Goal: Task Accomplishment & Management: Manage account settings

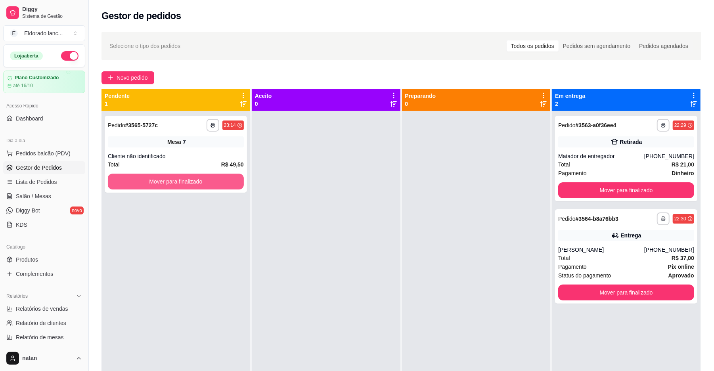
click at [190, 181] on button "Mover para finalizado" at bounding box center [176, 182] width 136 height 16
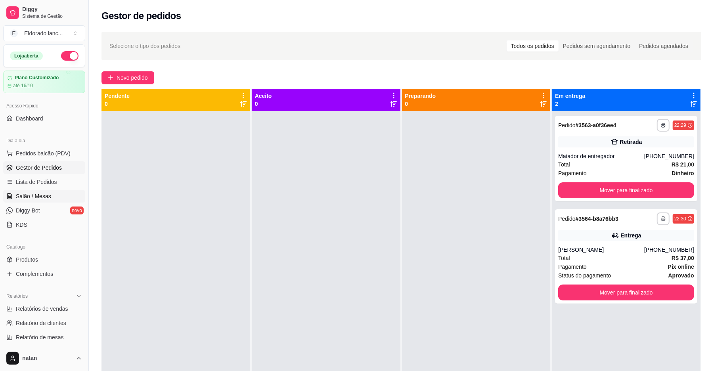
click at [51, 193] on link "Salão / Mesas" at bounding box center [44, 196] width 82 height 13
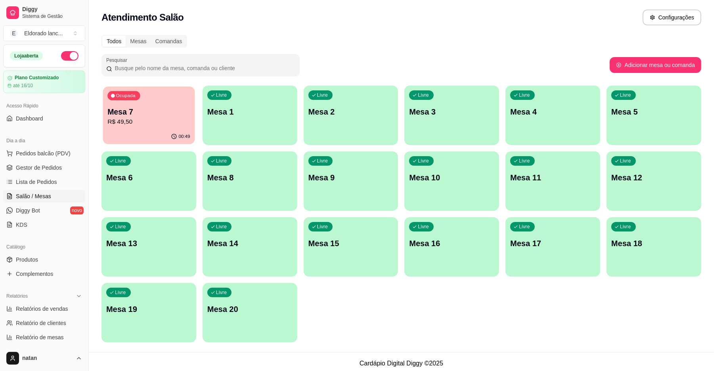
click at [164, 122] on p "R$ 49,50" at bounding box center [148, 121] width 82 height 9
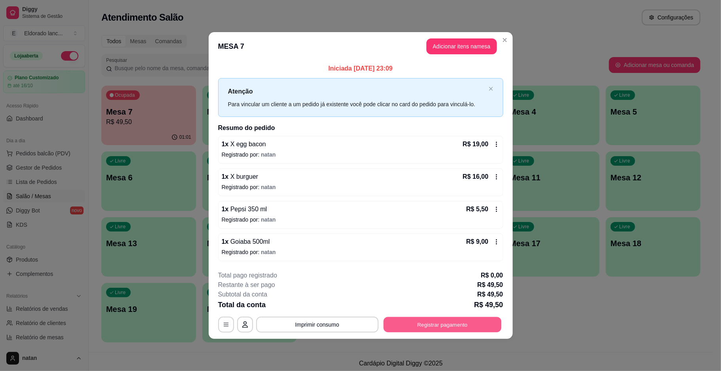
click at [453, 324] on button "Registrar pagamento" at bounding box center [442, 324] width 118 height 15
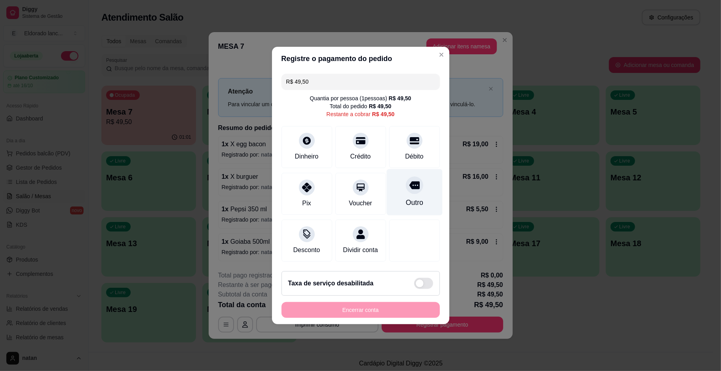
click at [411, 186] on div at bounding box center [414, 184] width 17 height 17
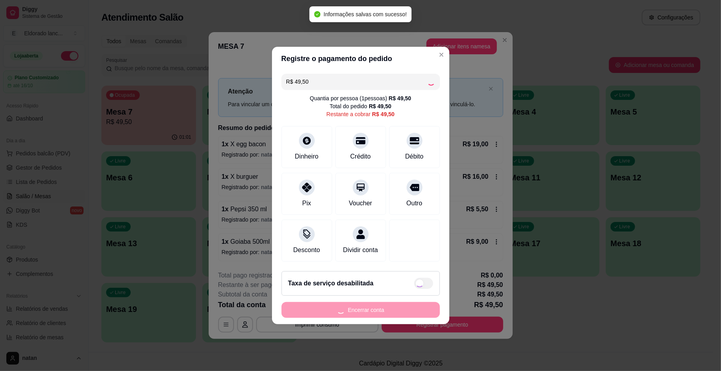
type input "R$ 0,00"
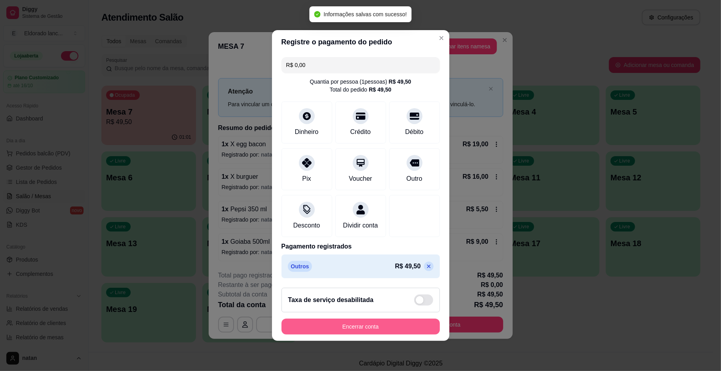
click at [389, 329] on button "Encerrar conta" at bounding box center [361, 327] width 158 height 16
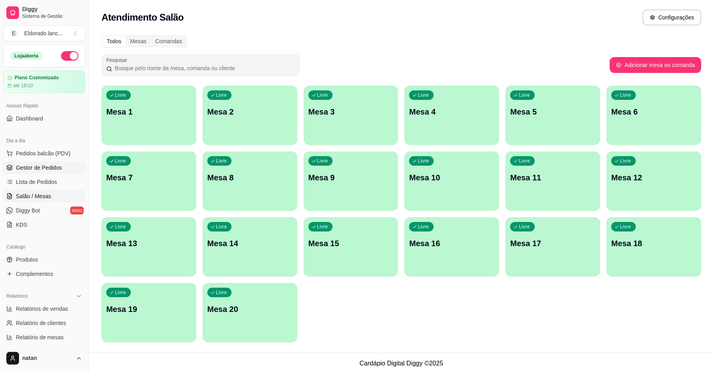
click at [26, 162] on link "Gestor de Pedidos" at bounding box center [44, 167] width 82 height 13
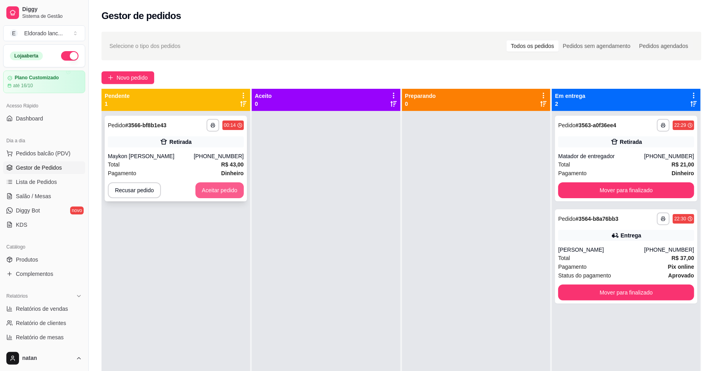
click at [202, 193] on button "Aceitar pedido" at bounding box center [219, 190] width 48 height 16
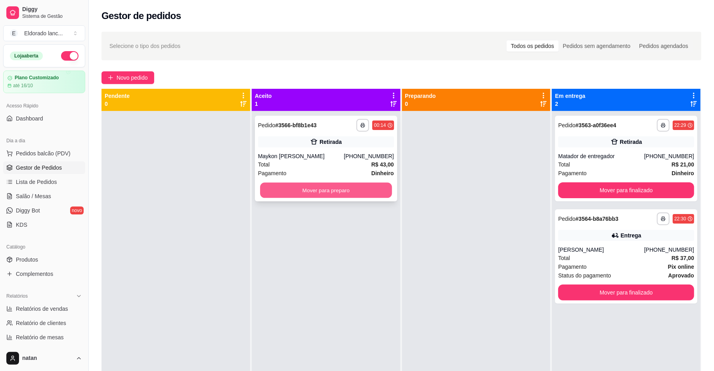
click at [265, 186] on button "Mover para preparo" at bounding box center [326, 190] width 132 height 15
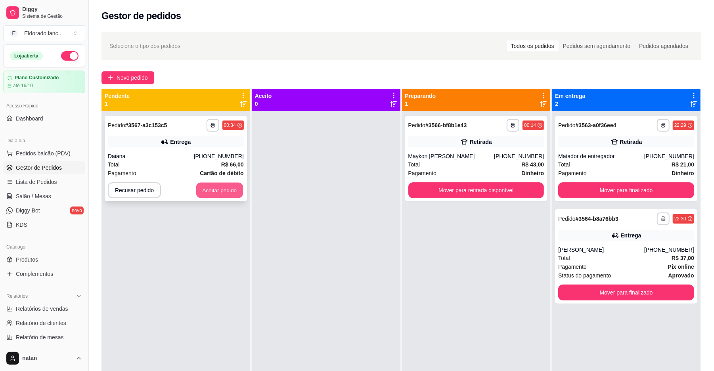
click at [235, 193] on button "Aceitar pedido" at bounding box center [219, 190] width 47 height 15
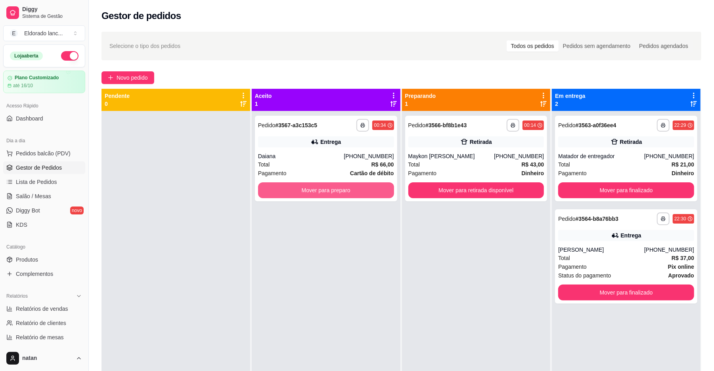
click at [286, 192] on button "Mover para preparo" at bounding box center [326, 190] width 136 height 16
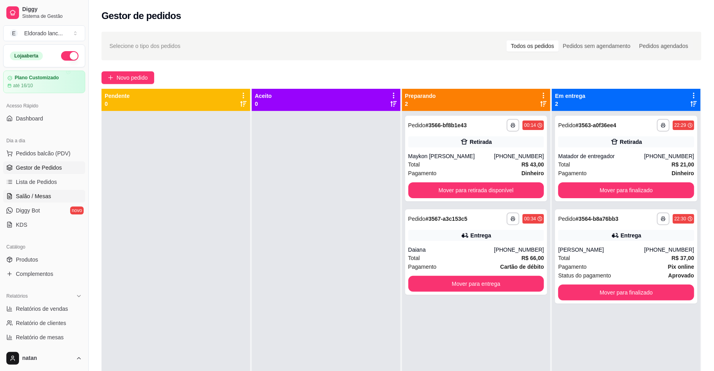
click at [22, 192] on link "Salão / Mesas" at bounding box center [44, 196] width 82 height 13
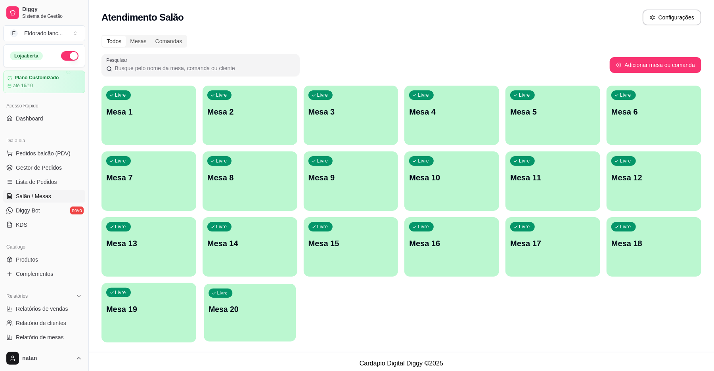
click at [231, 301] on div "Livre Mesa 20" at bounding box center [250, 308] width 92 height 48
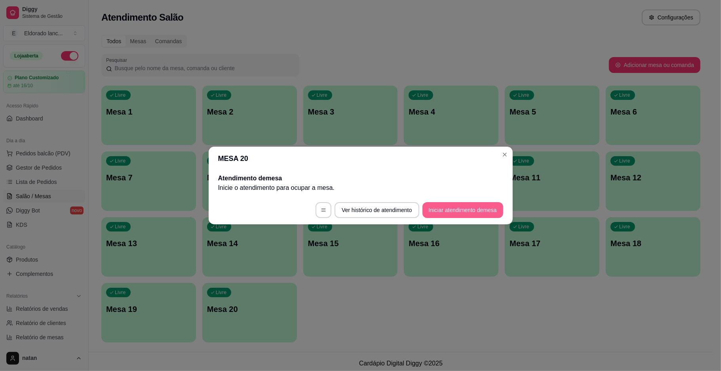
click at [484, 211] on button "Iniciar atendimento de mesa" at bounding box center [463, 210] width 81 height 16
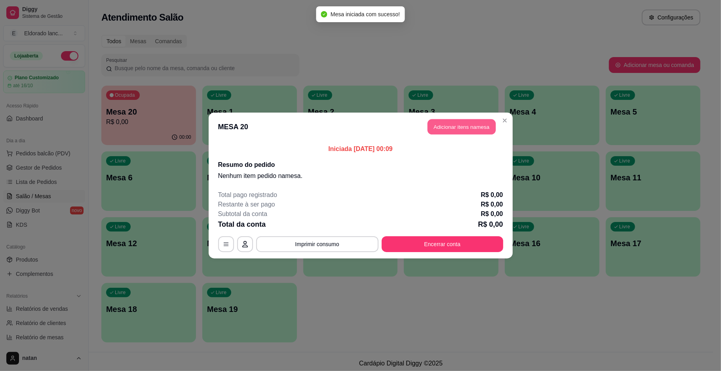
click at [454, 133] on button "Adicionar itens na mesa" at bounding box center [462, 126] width 68 height 15
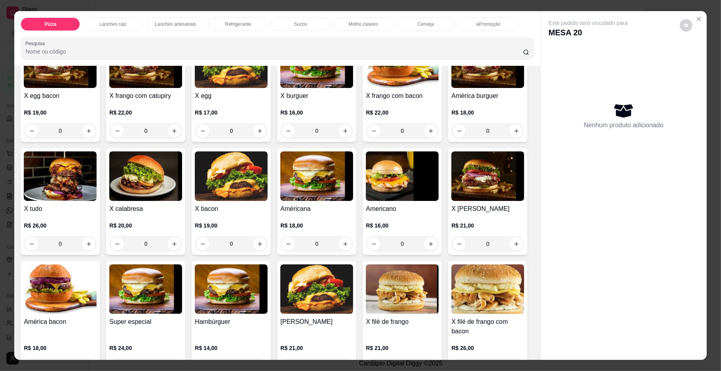
scroll to position [335, 0]
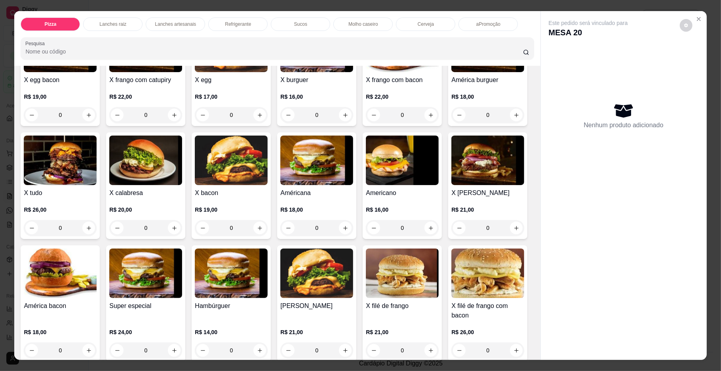
drag, startPoint x: 528, startPoint y: 143, endPoint x: 533, endPoint y: 141, distance: 5.5
click at [533, 141] on div "Item avulso Pizza Pequena a partir de R$ 38,00 Média a partir de R$ 43,00 Grand…" at bounding box center [277, 213] width 526 height 294
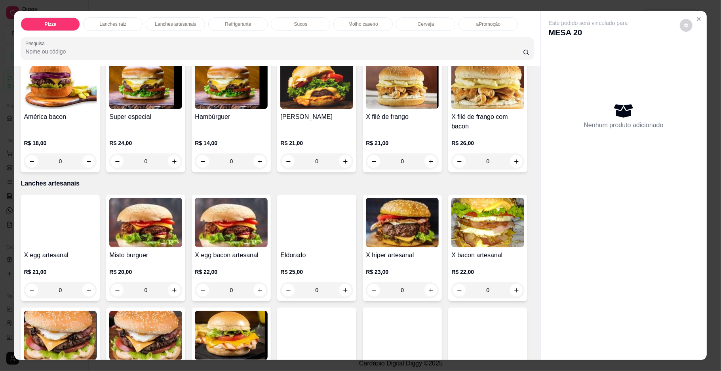
scroll to position [532, 0]
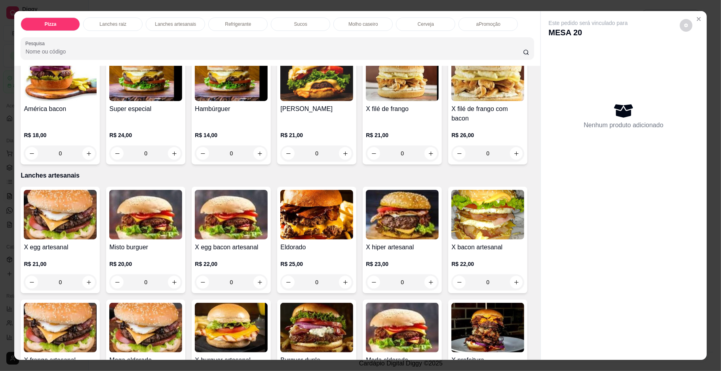
click at [452, 161] on div "0" at bounding box center [488, 153] width 73 height 16
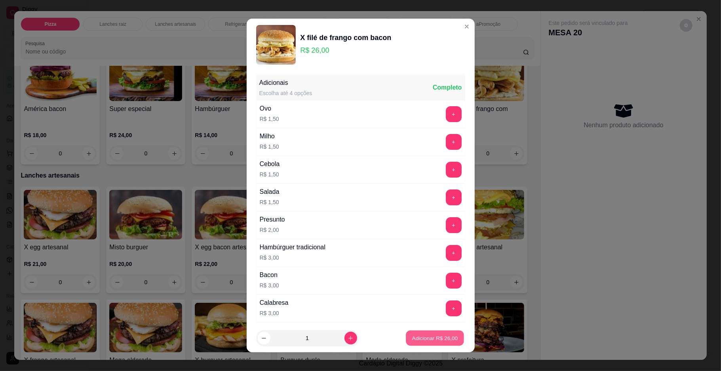
click at [406, 334] on button "Adicionar R$ 26,00" at bounding box center [435, 337] width 58 height 15
type input "1"
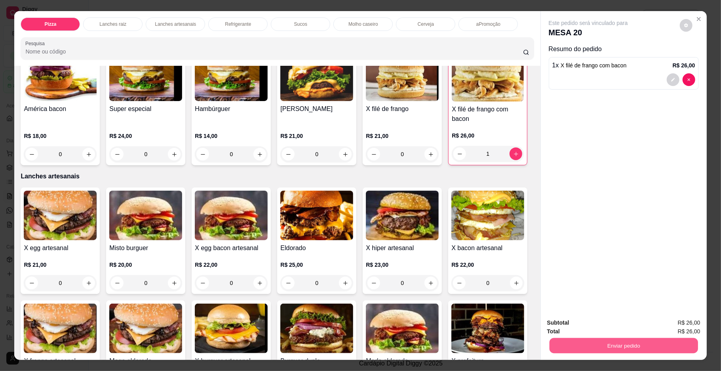
click at [549, 351] on button "Enviar pedido" at bounding box center [623, 345] width 149 height 15
click at [567, 319] on button "Não registrar e enviar pedido" at bounding box center [597, 326] width 80 height 15
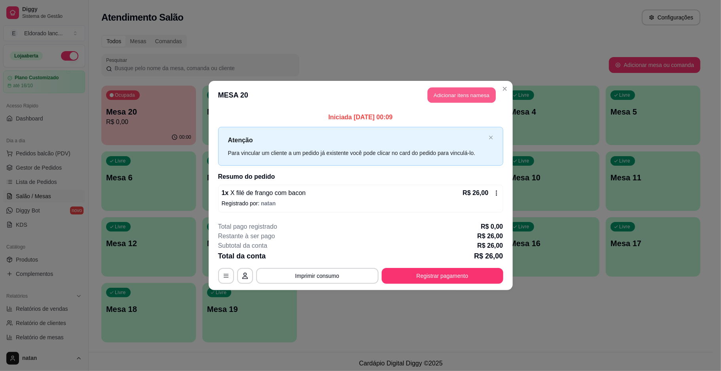
click at [477, 88] on button "Adicionar itens na mesa" at bounding box center [462, 95] width 68 height 15
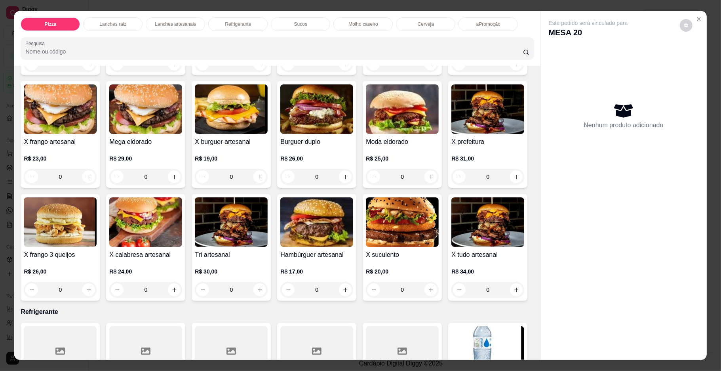
scroll to position [822, 0]
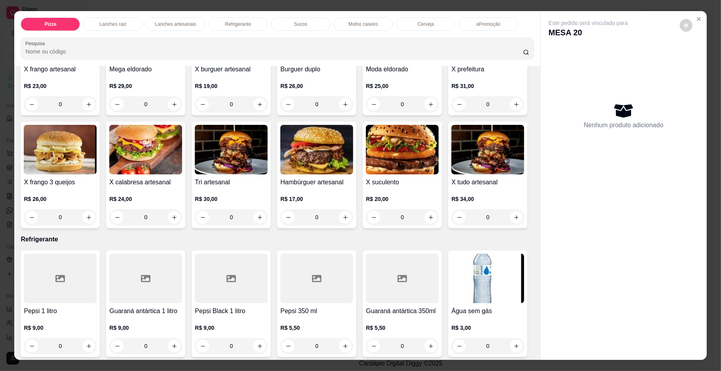
click at [531, 204] on div "Item avulso Pizza Pequena a partir de R$ 38,00 Média a partir de R$ 43,00 Grand…" at bounding box center [277, 213] width 526 height 294
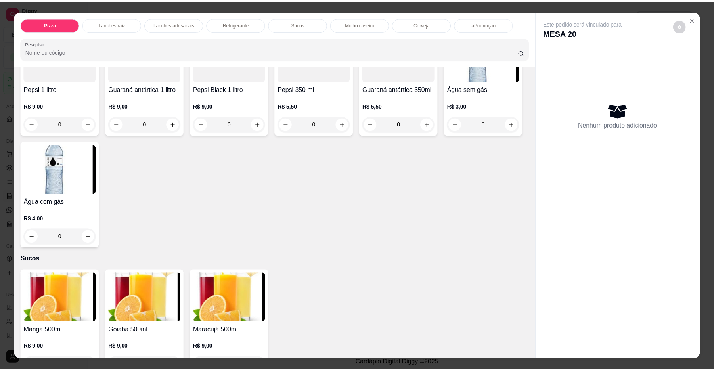
scroll to position [1254, 0]
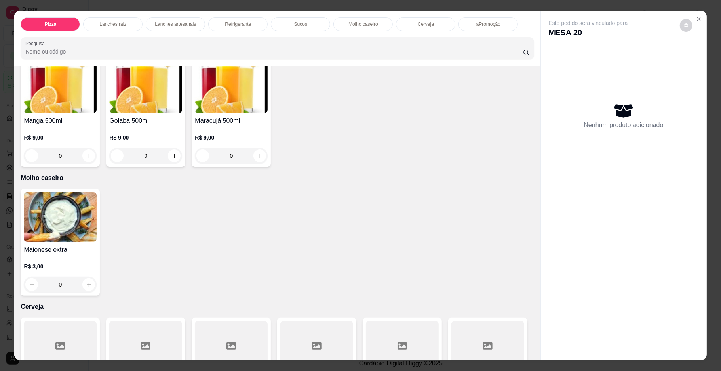
type input "1"
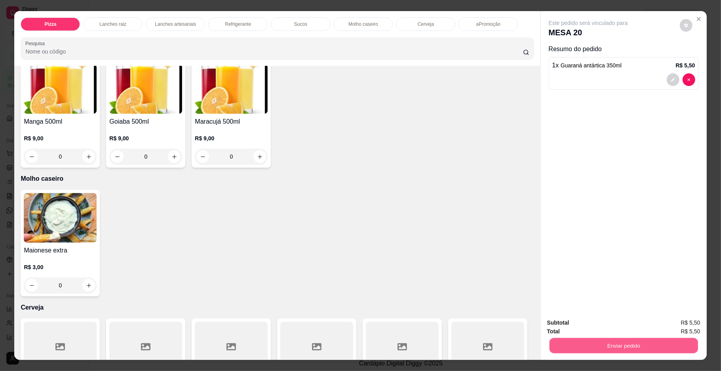
click at [607, 344] on button "Enviar pedido" at bounding box center [623, 345] width 149 height 15
click at [606, 328] on button "Não registrar e enviar pedido" at bounding box center [597, 326] width 80 height 15
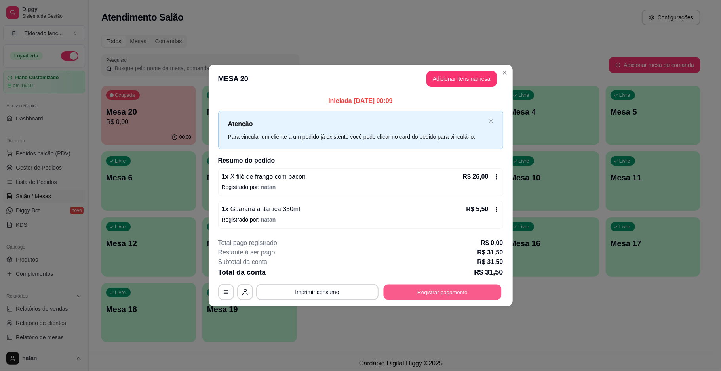
click at [429, 292] on button "Registrar pagamento" at bounding box center [442, 291] width 118 height 15
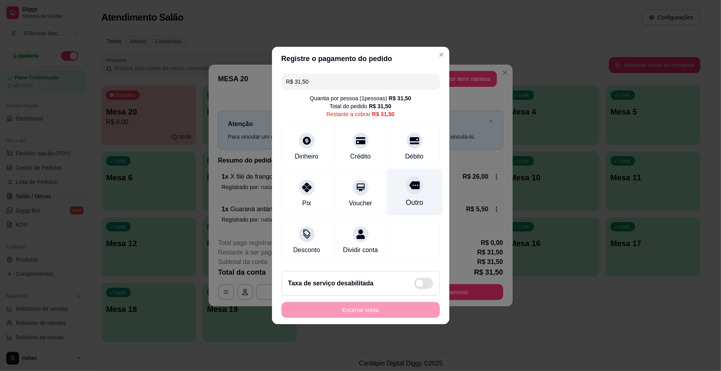
click at [422, 182] on div "Outro" at bounding box center [415, 192] width 56 height 46
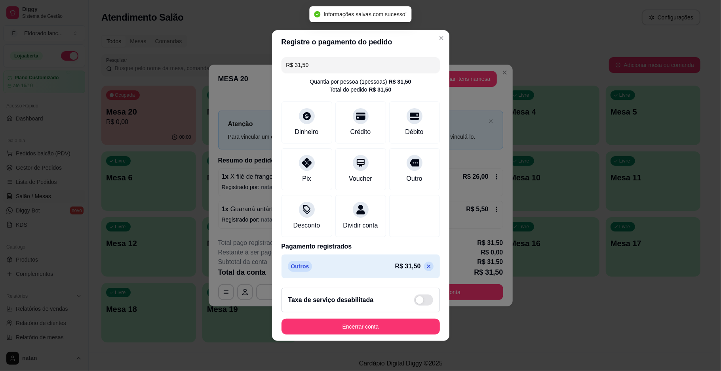
type input "R$ 0,00"
click at [359, 333] on button "Encerrar conta" at bounding box center [361, 326] width 154 height 15
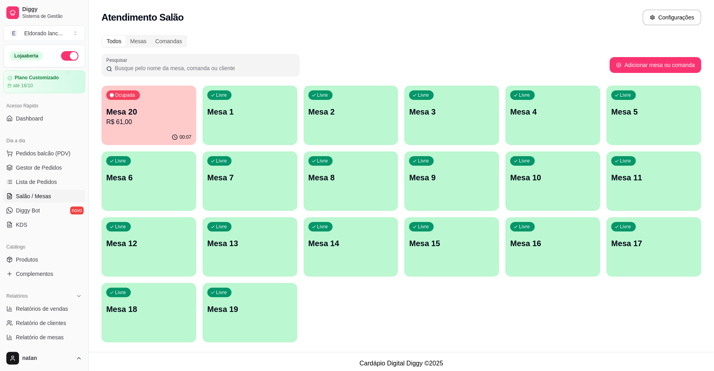
click at [62, 55] on button "button" at bounding box center [69, 56] width 17 height 10
click at [34, 167] on span "Gestor de Pedidos" at bounding box center [39, 168] width 46 height 8
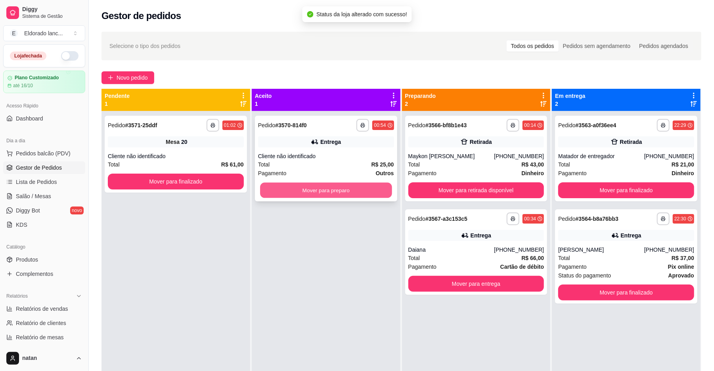
click at [355, 194] on button "Mover para preparo" at bounding box center [326, 190] width 132 height 15
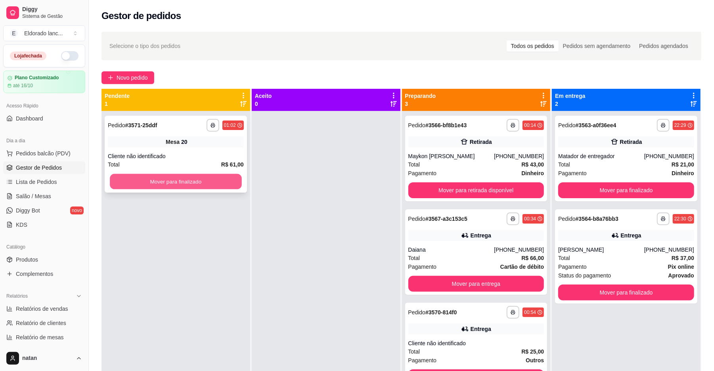
click at [185, 183] on button "Mover para finalizado" at bounding box center [176, 181] width 132 height 15
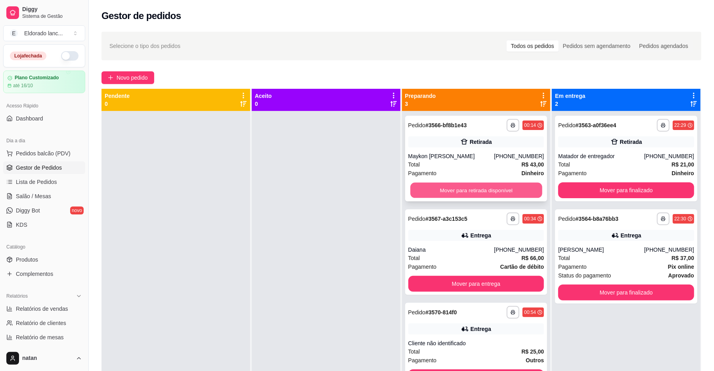
click at [470, 186] on button "Mover para retirada disponível" at bounding box center [476, 190] width 132 height 15
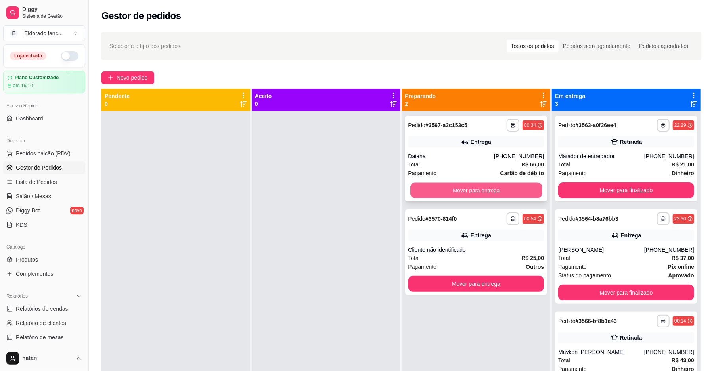
click at [475, 189] on button "Mover para entrega" at bounding box center [476, 190] width 132 height 15
click at [475, 189] on div "Mover para entrega" at bounding box center [476, 190] width 136 height 16
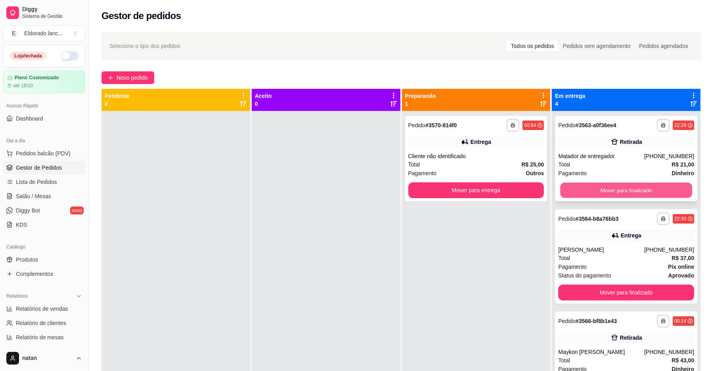
click at [607, 183] on button "Mover para finalizado" at bounding box center [626, 190] width 132 height 15
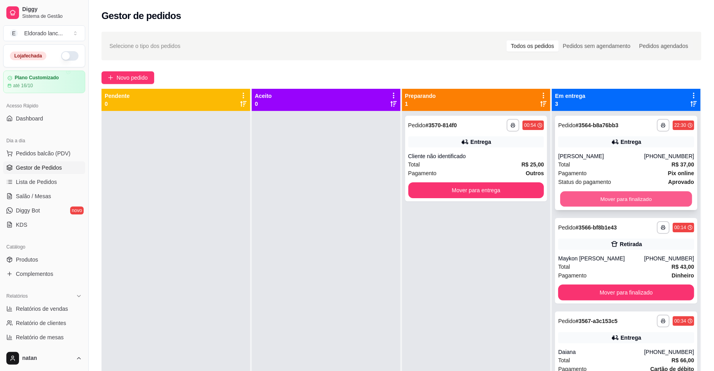
click at [605, 192] on button "Mover para finalizado" at bounding box center [626, 198] width 132 height 15
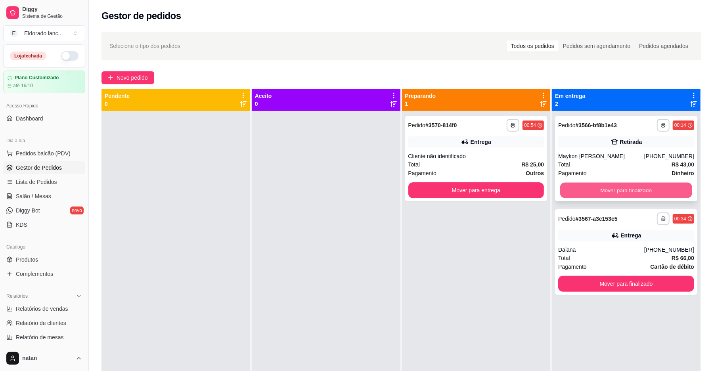
click at [605, 186] on button "Mover para finalizado" at bounding box center [626, 190] width 132 height 15
